Goal: Browse casually

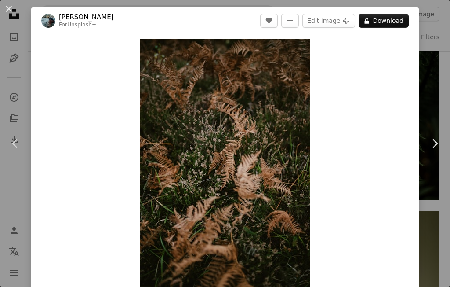
click at [263, 211] on img "Zoom in on this image" at bounding box center [225, 166] width 170 height 255
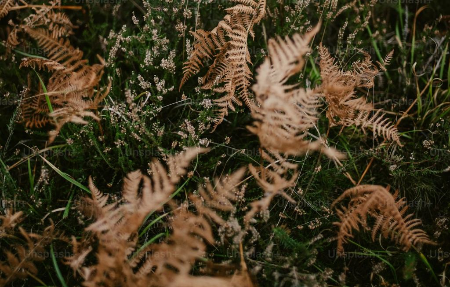
scroll to position [271, 0]
